Goal: Task Accomplishment & Management: Use online tool/utility

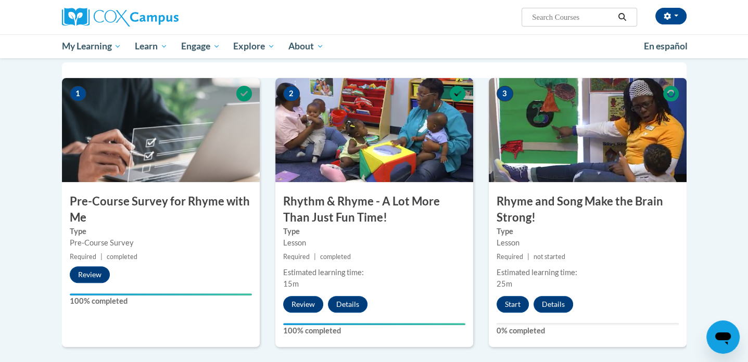
scroll to position [209, 0]
click at [512, 302] on button "Start" at bounding box center [513, 304] width 32 height 17
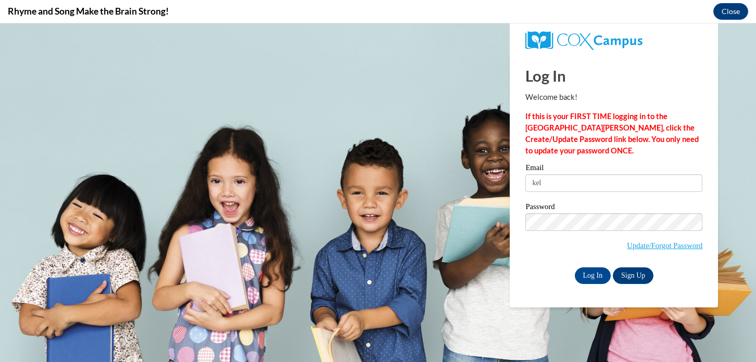
scroll to position [0, 0]
type input "[EMAIL_ADDRESS][DOMAIN_NAME]"
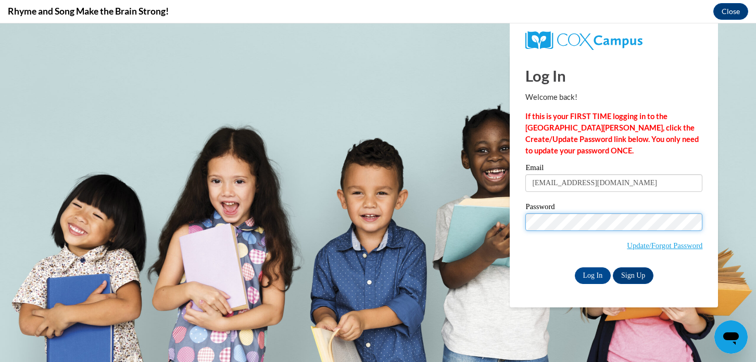
click at [575, 268] on input "Log In" at bounding box center [593, 276] width 36 height 17
